Goal: Task Accomplishment & Management: Use online tool/utility

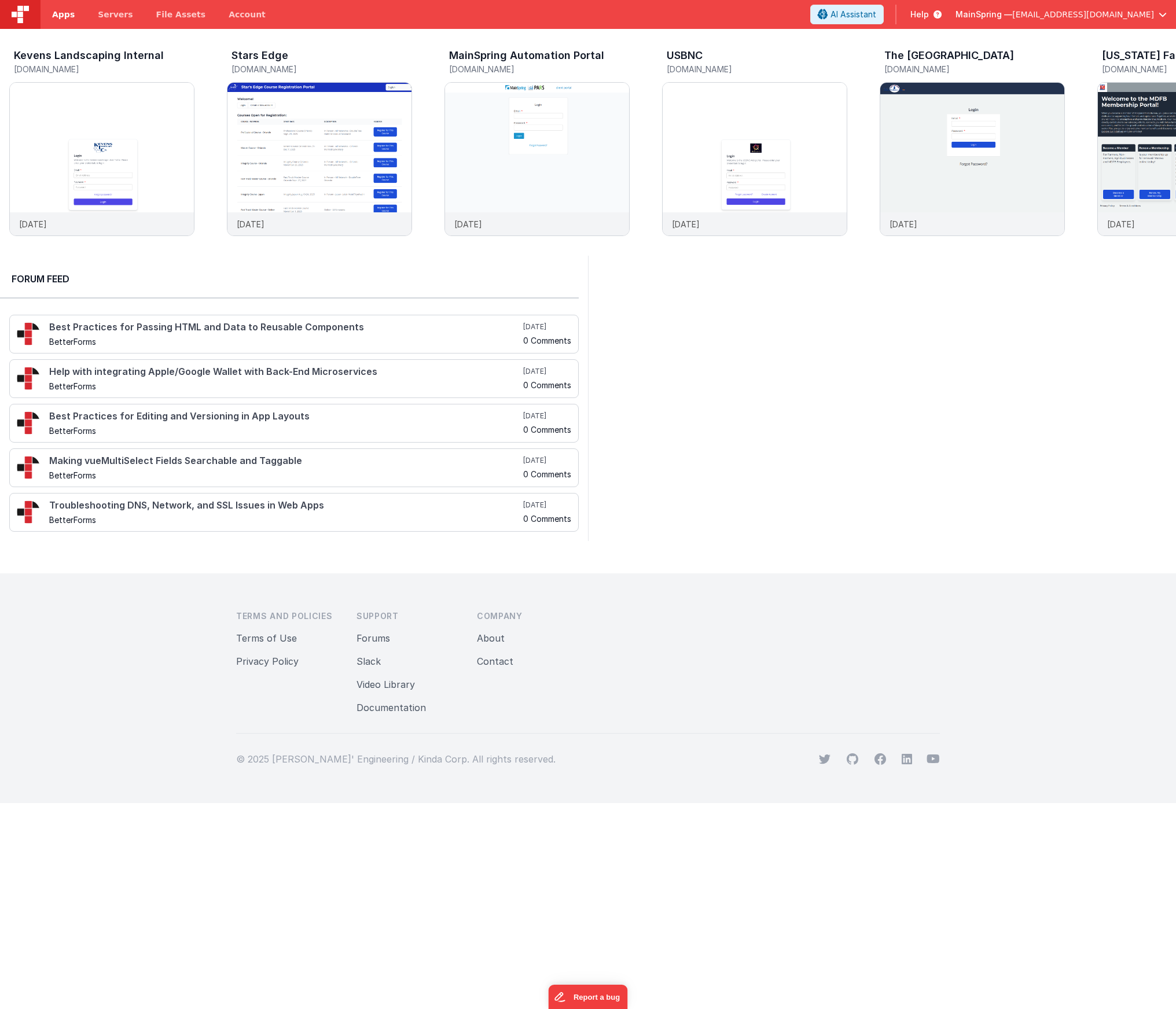
click at [60, 15] on span "Apps" at bounding box center [63, 14] width 22 height 12
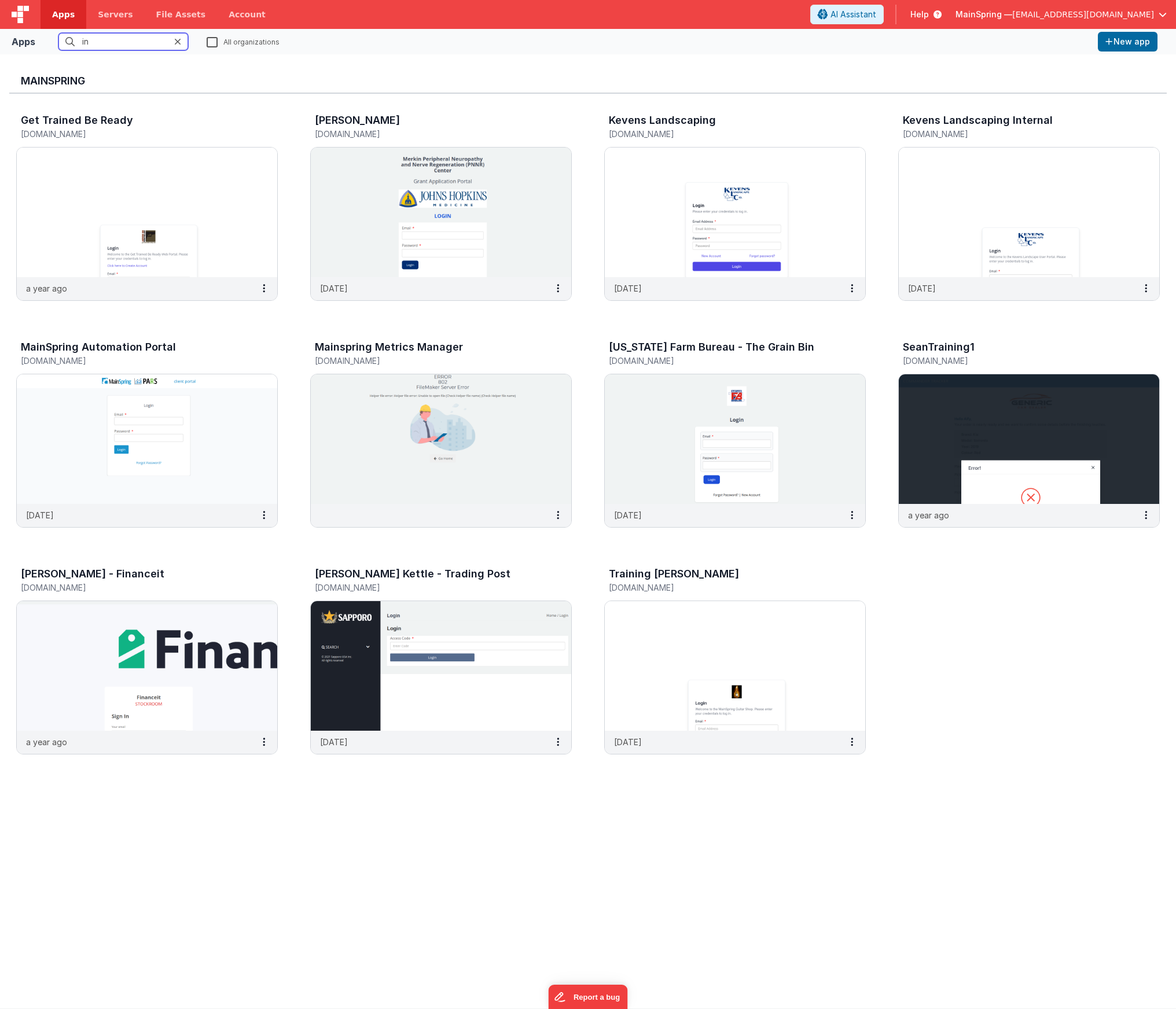
type input "i"
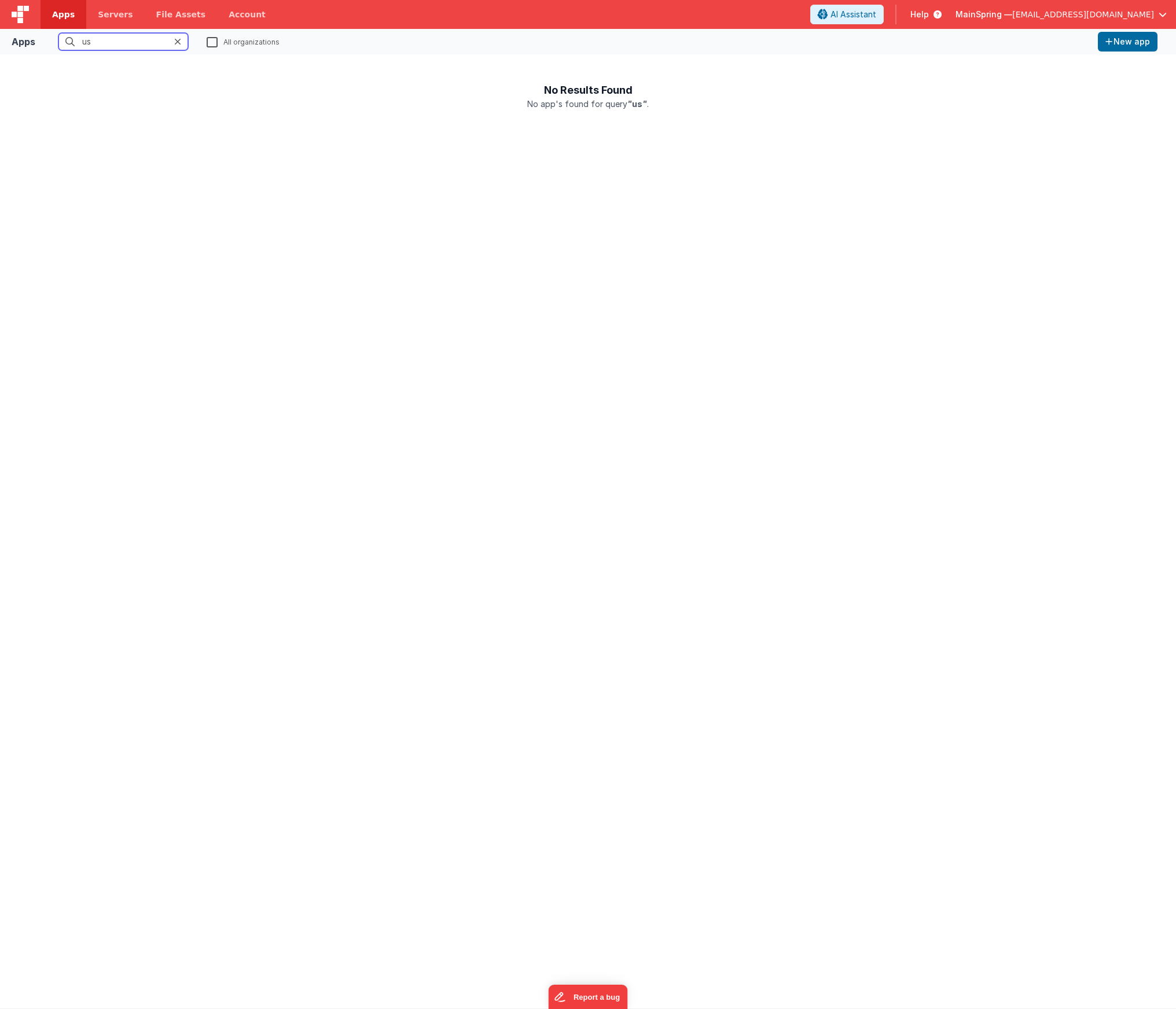
type input "u"
type input "b"
type input "i"
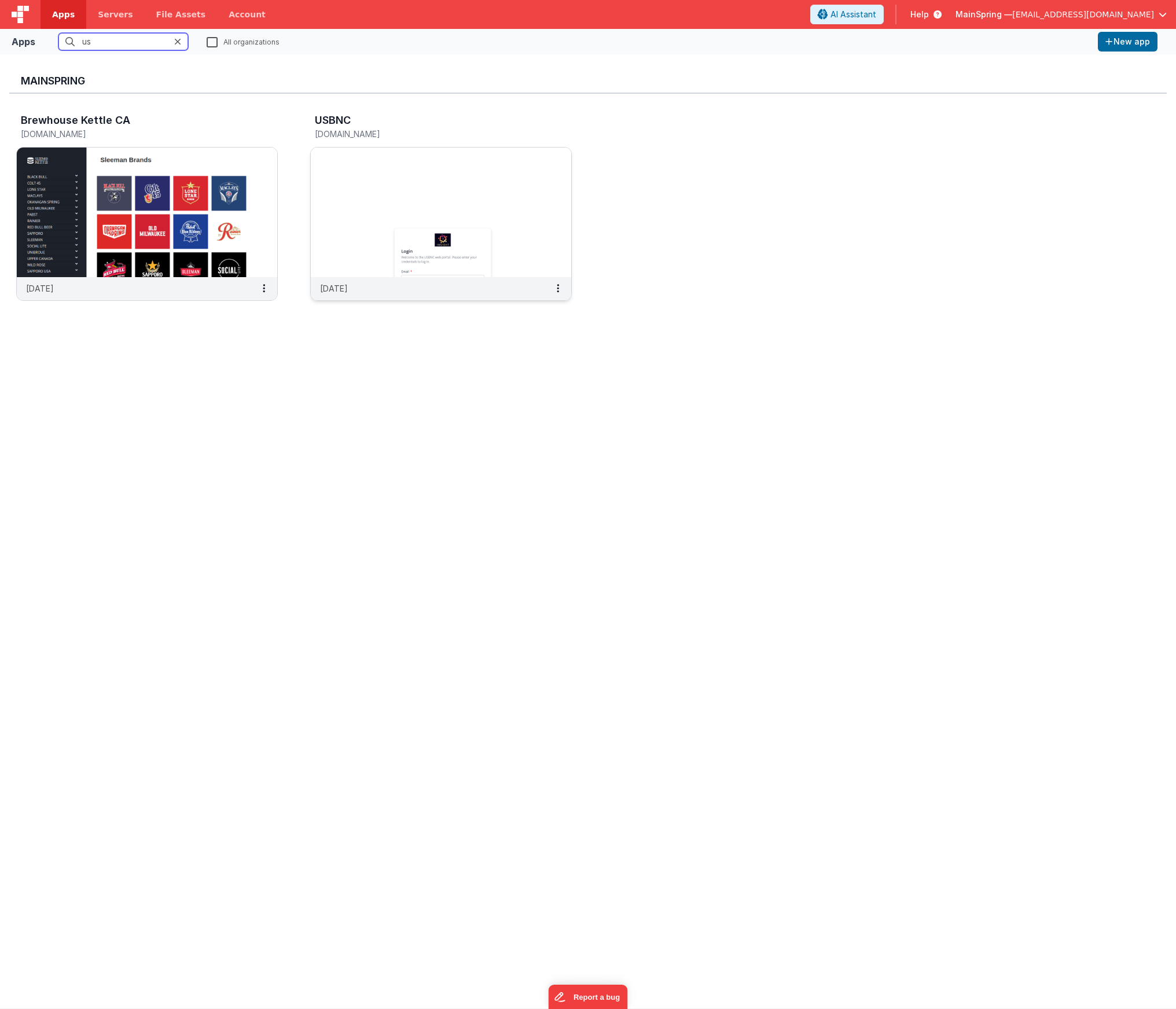
type input "us"
click at [476, 192] on img at bounding box center [440, 212] width 260 height 130
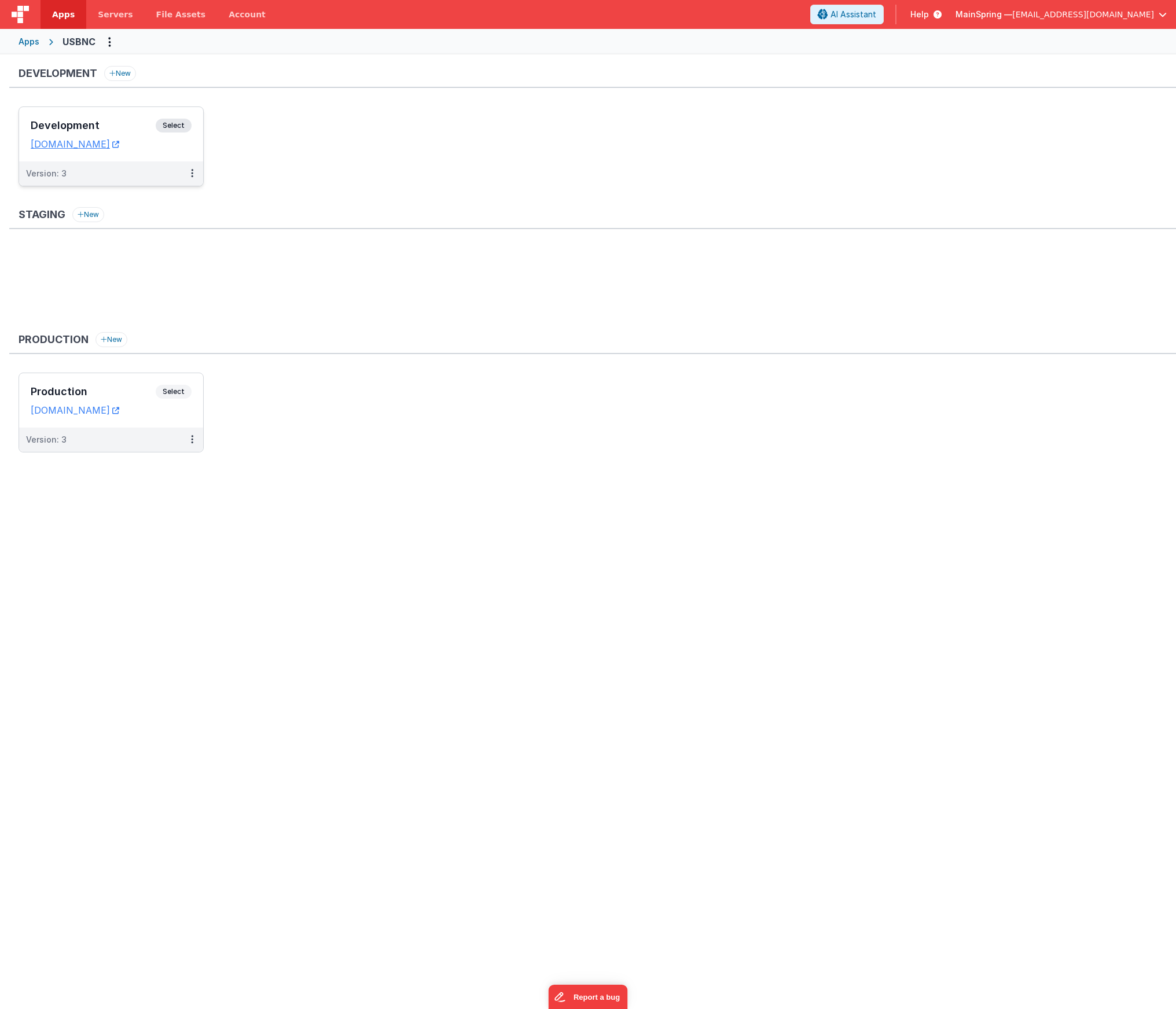
click at [140, 178] on div "Version: 3" at bounding box center [103, 174] width 155 height 12
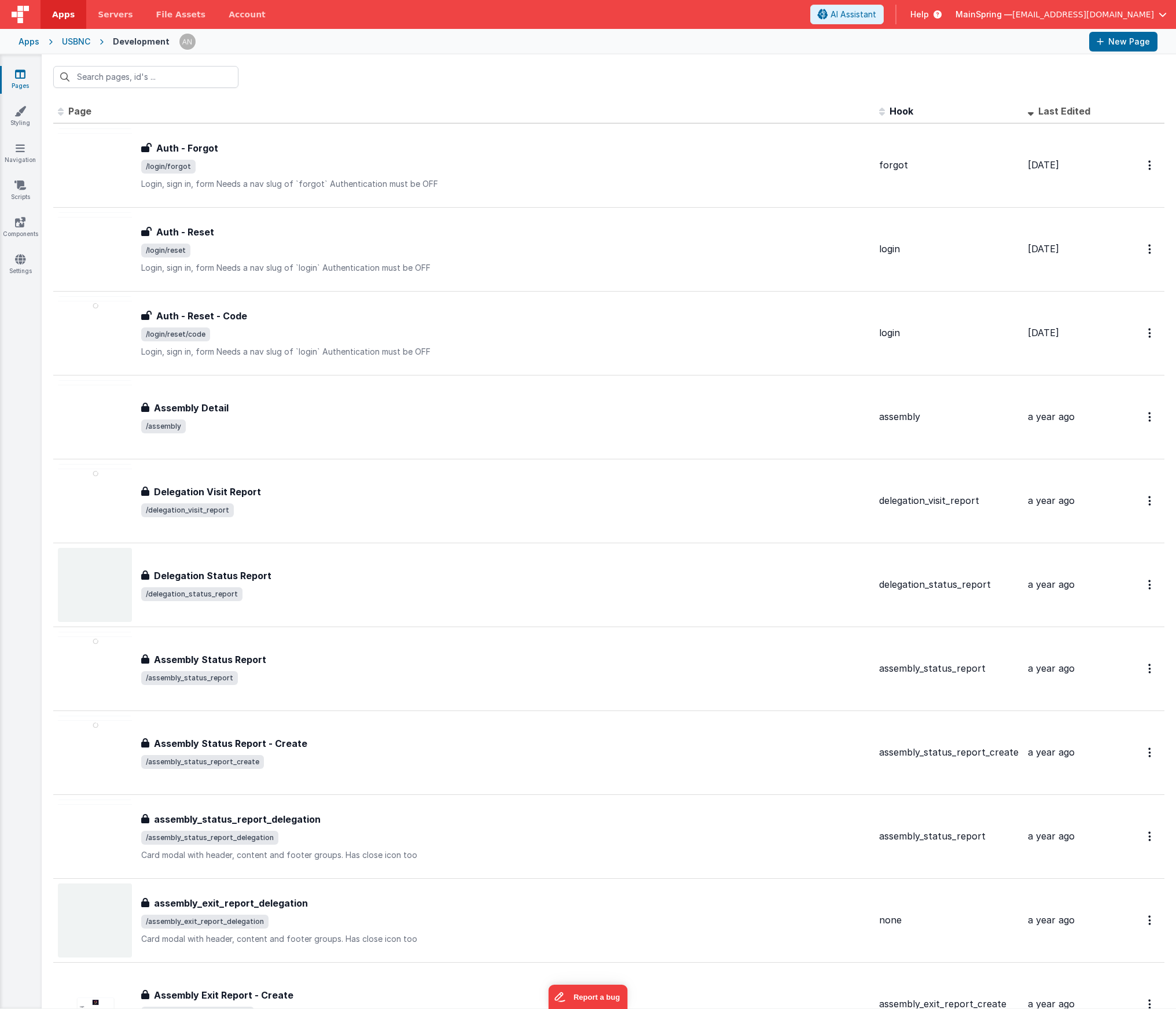
click at [678, 60] on div at bounding box center [609, 77] width 1134 height 45
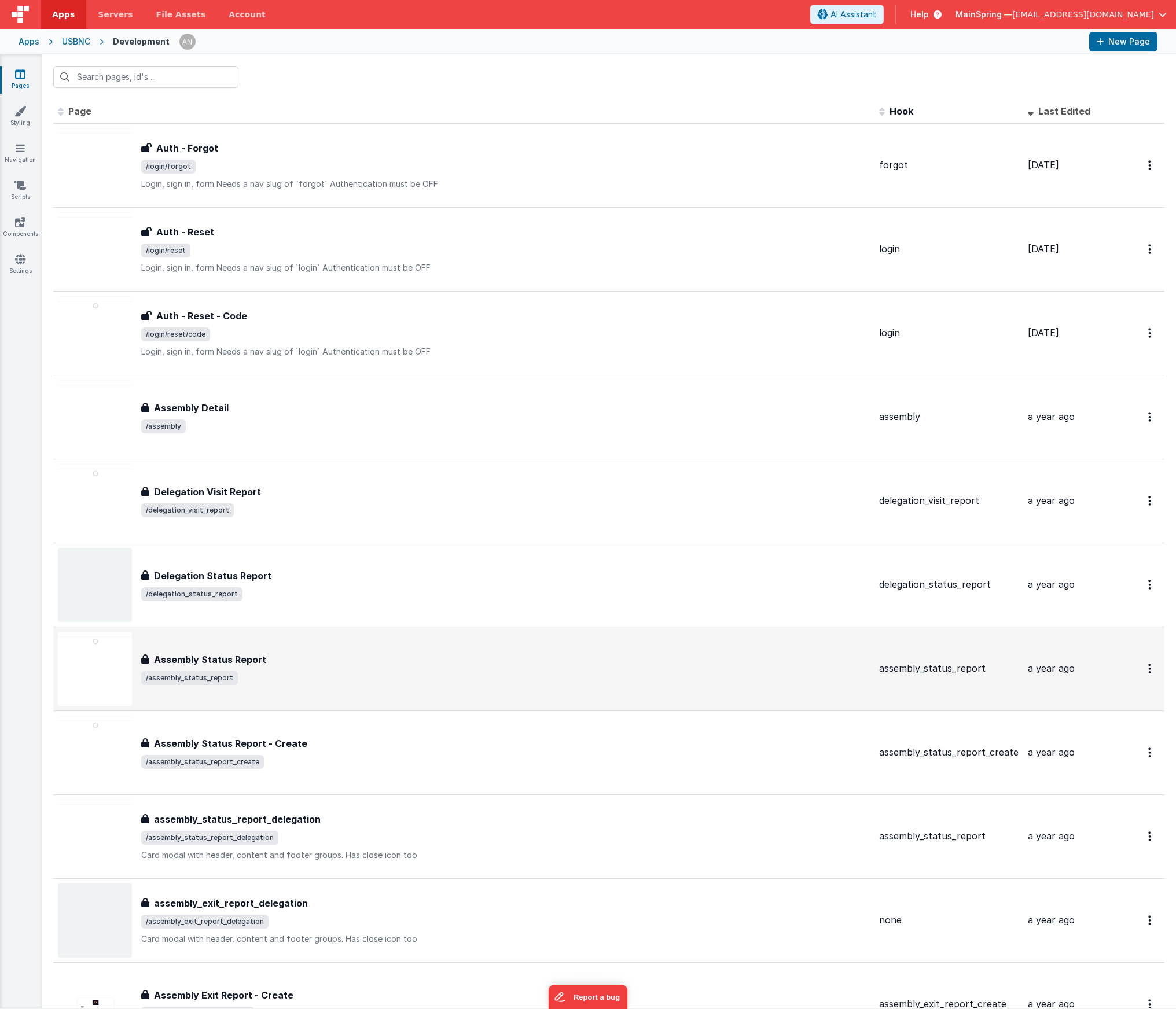
click at [387, 670] on div "Assembly Status Report Assembly Status Report /assembly_status_report" at bounding box center [505, 669] width 728 height 32
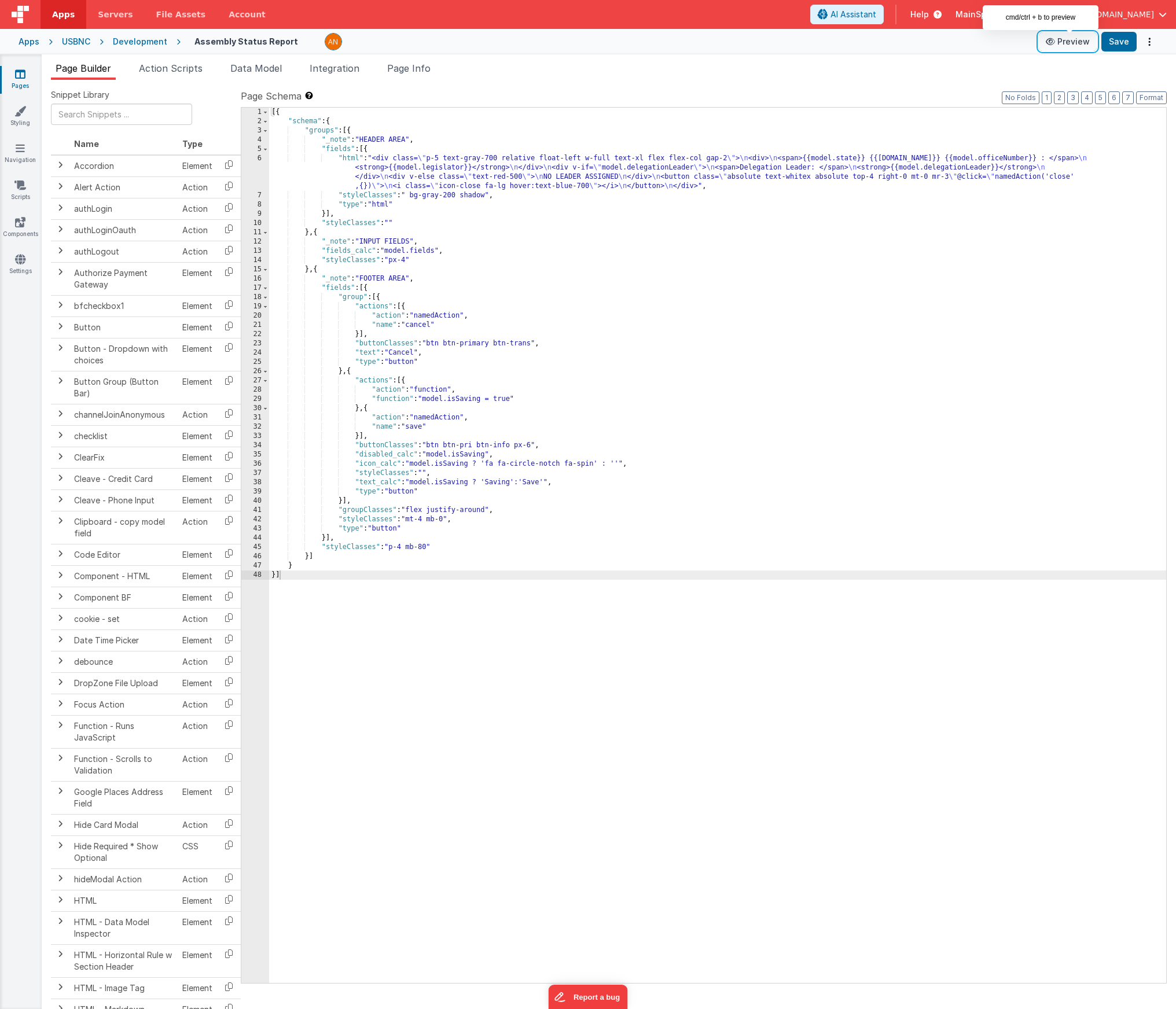
click at [840, 44] on button "Preview" at bounding box center [1067, 41] width 58 height 19
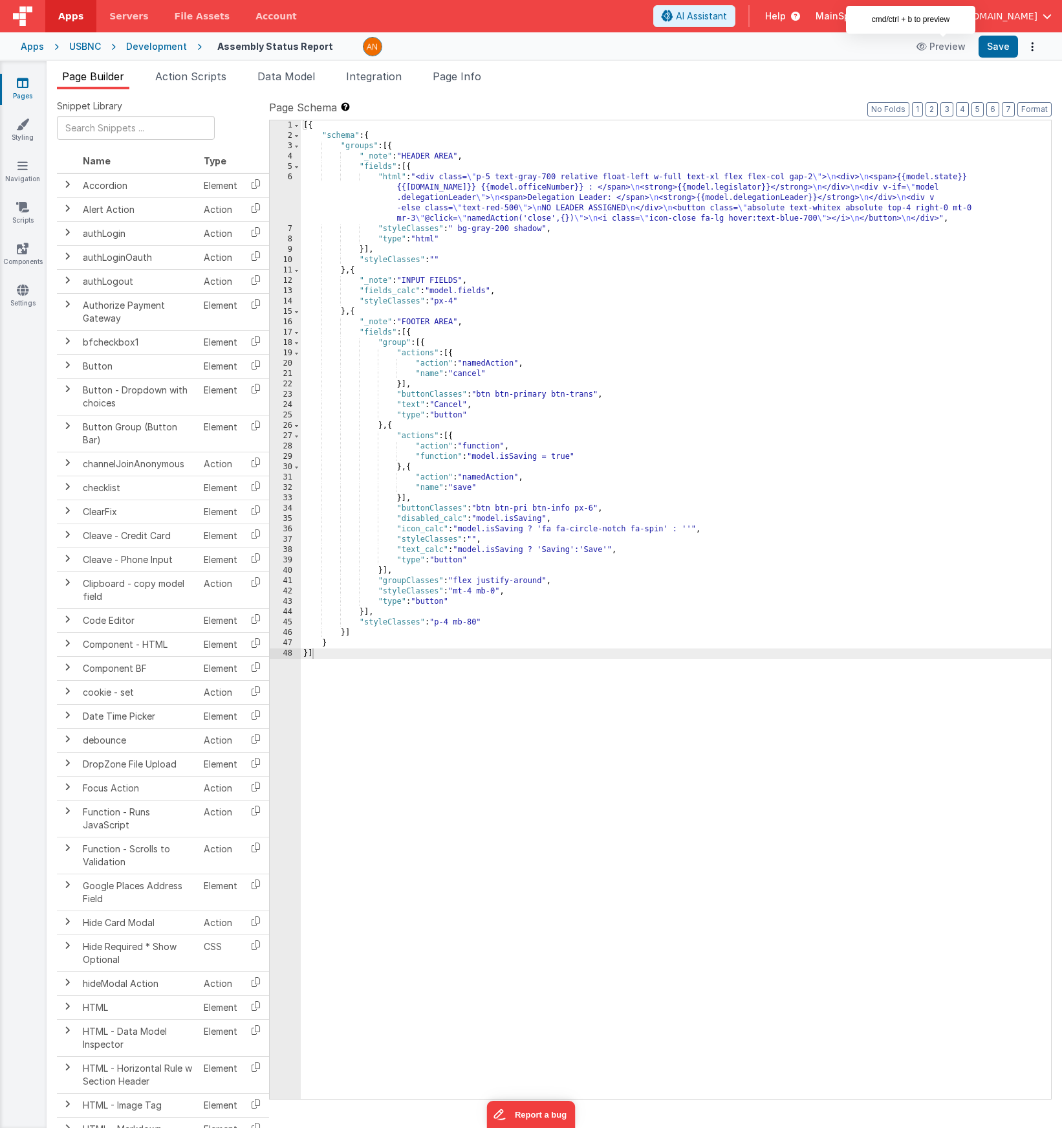
click at [148, 45] on div "Development" at bounding box center [156, 46] width 61 height 13
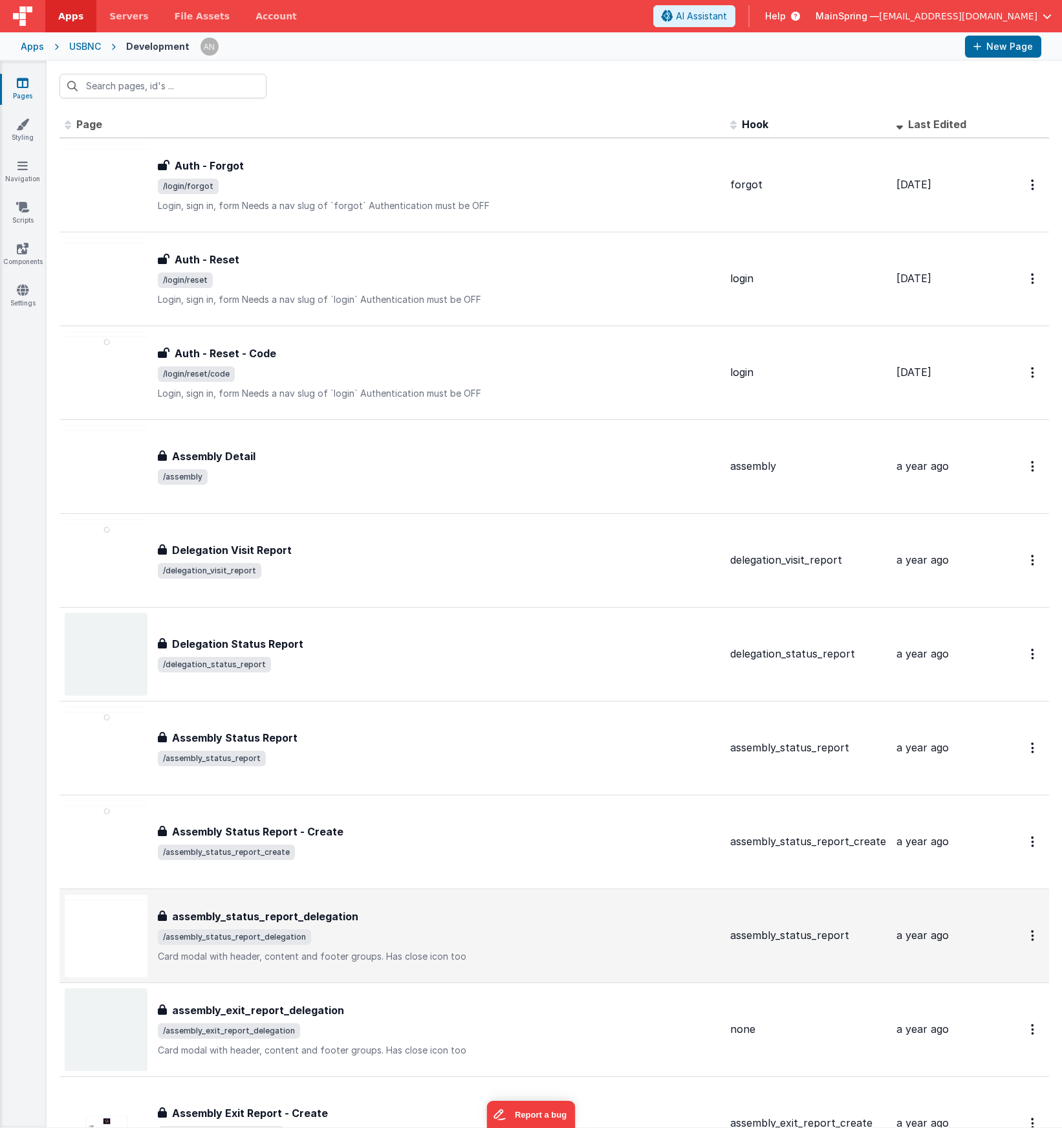
click at [438, 933] on span "/assembly_status_report_delegation" at bounding box center [439, 937] width 562 height 16
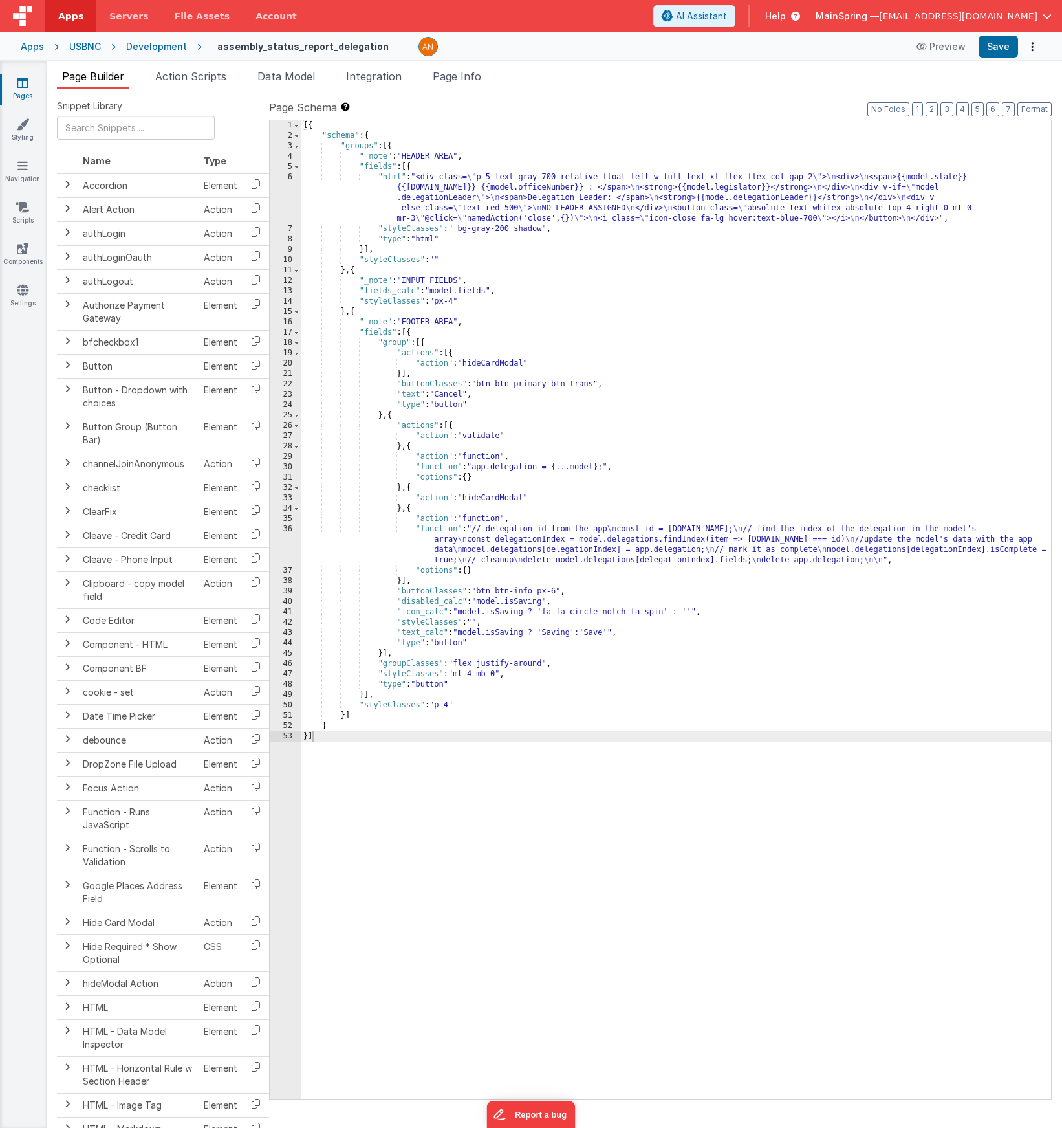
click at [532, 589] on div "[{ "schema" : { "groups" : [{ "_note" : "HEADER AREA" , "fields" : [{ "html" : …" at bounding box center [676, 619] width 750 height 999
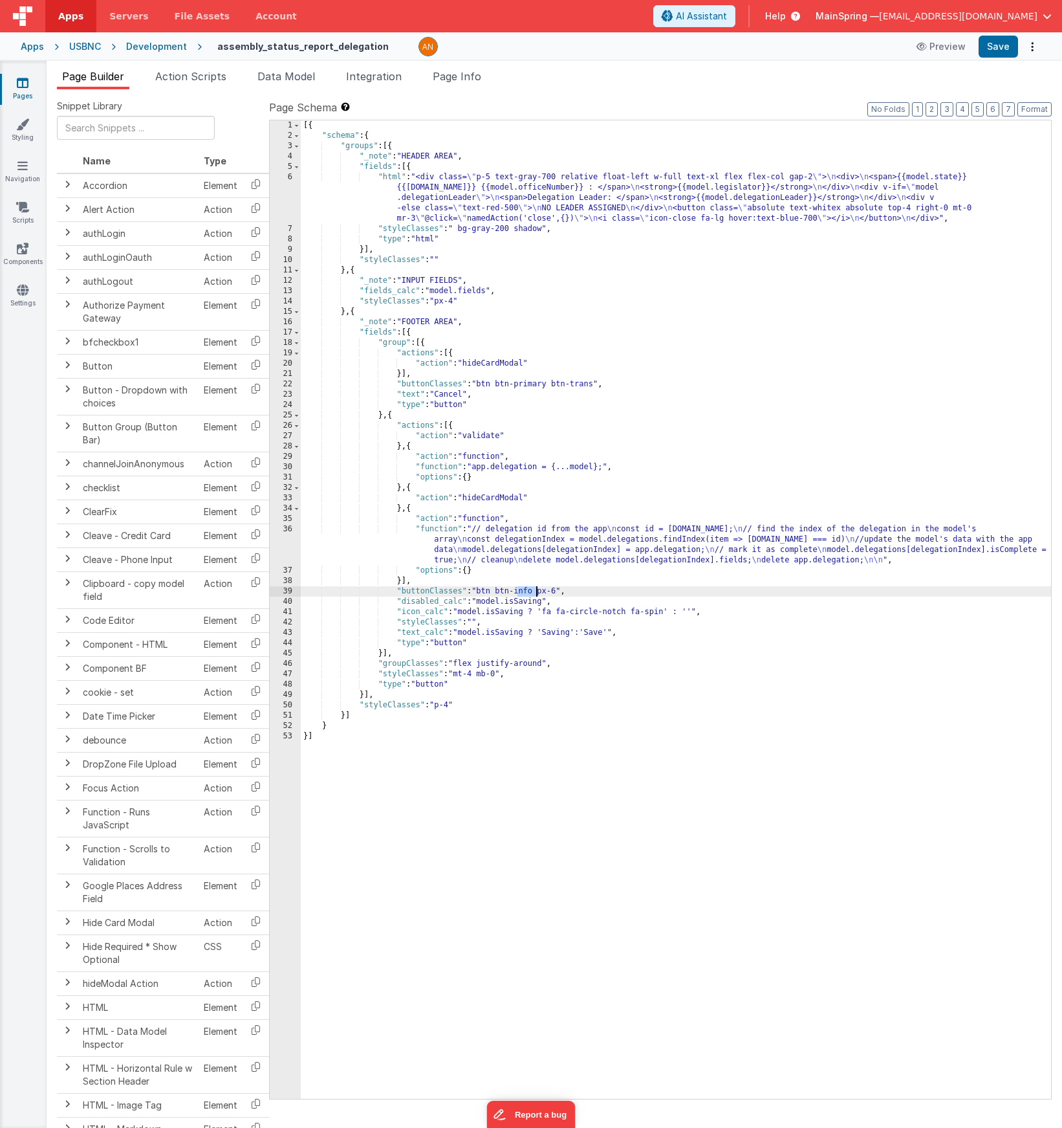
click at [532, 589] on div "[{ "schema" : { "groups" : [{ "_note" : "HEADER AREA" , "fields" : [{ "html" : …" at bounding box center [676, 619] width 750 height 999
click at [939, 45] on button "Save" at bounding box center [998, 47] width 39 height 22
click at [537, 592] on div "[{ "schema" : { "groups" : [{ "_note" : "HEADER AREA" , "fields" : [{ "html" : …" at bounding box center [676, 619] width 750 height 999
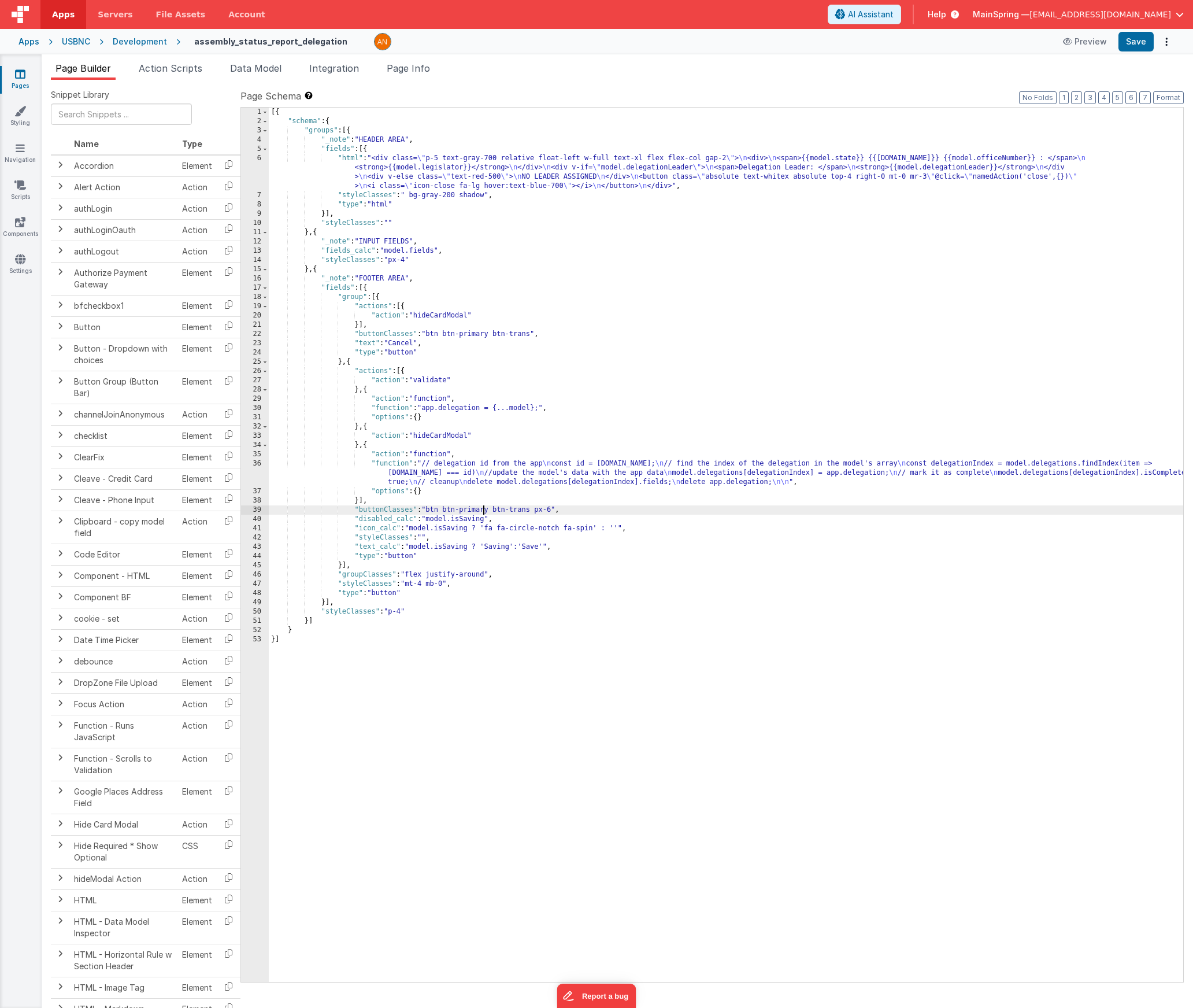
click at [707, 86] on div "Snippet Library Name Type Accordion Element Alert Action Action authLogin Actio…" at bounding box center [618, 552] width 1152 height 946
